Goal: Navigation & Orientation: Find specific page/section

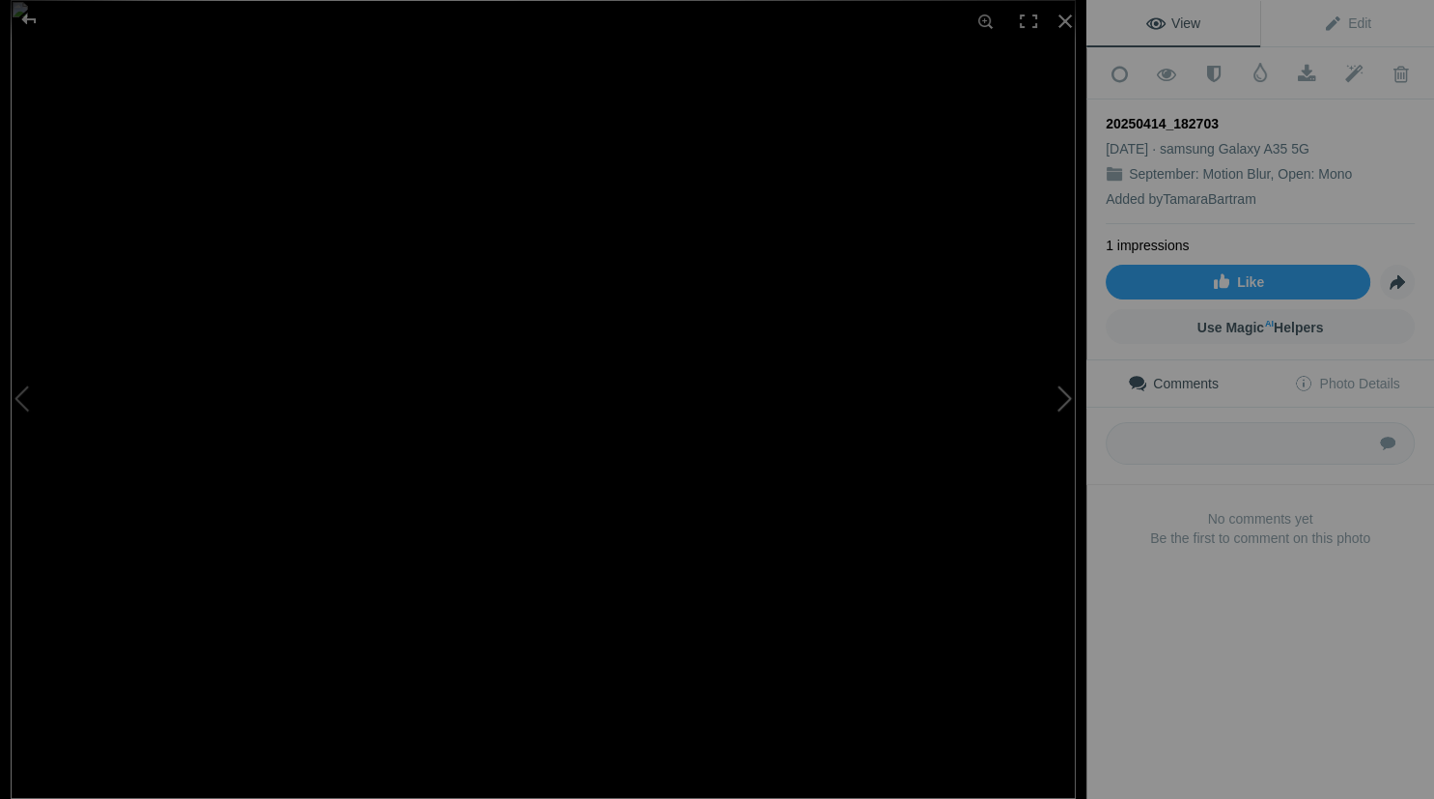
click at [1064, 385] on button at bounding box center [1014, 400] width 145 height 288
